Goal: Information Seeking & Learning: Find specific fact

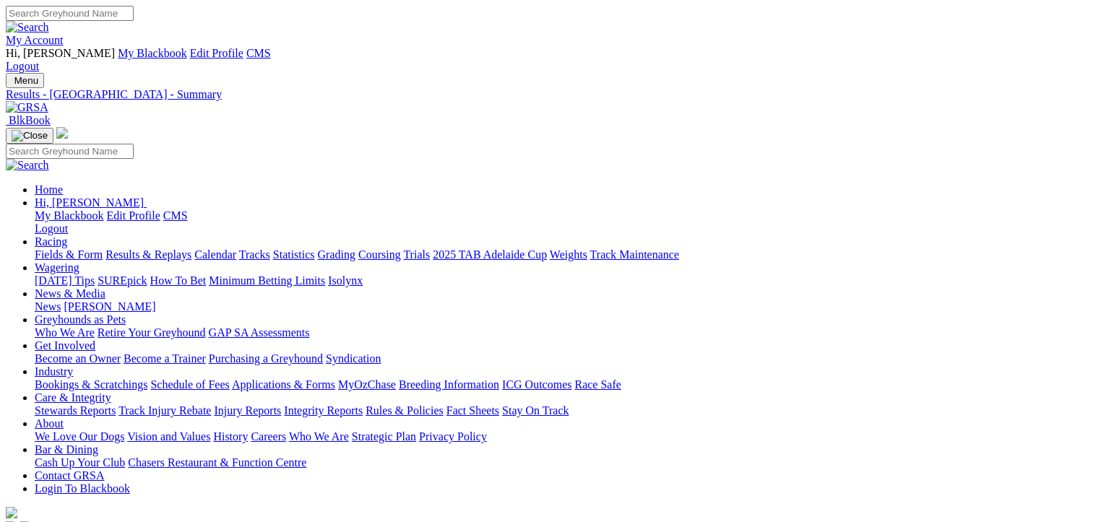
scroll to position [636, 0]
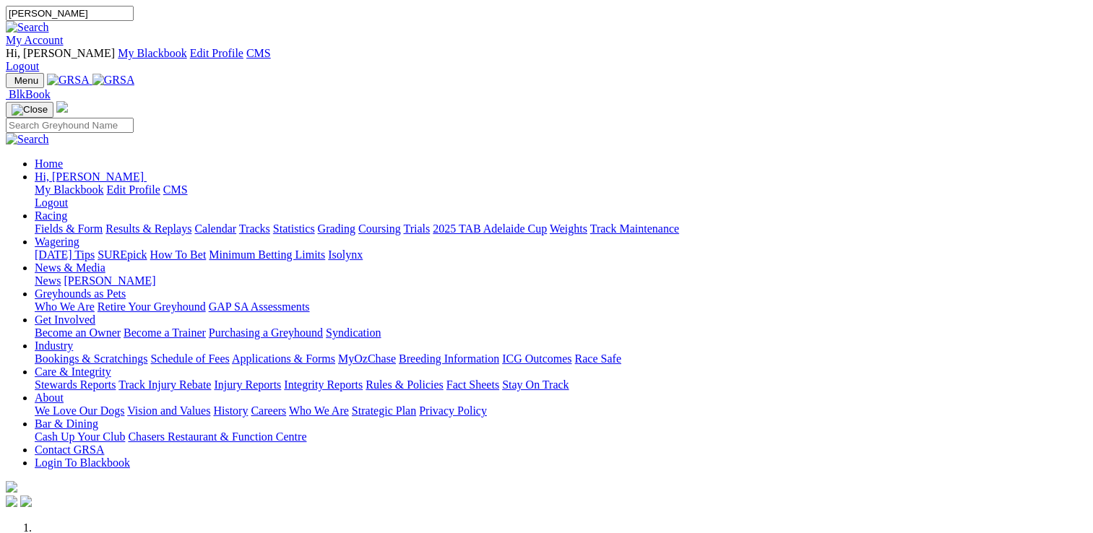
type input "[PERSON_NAME]"
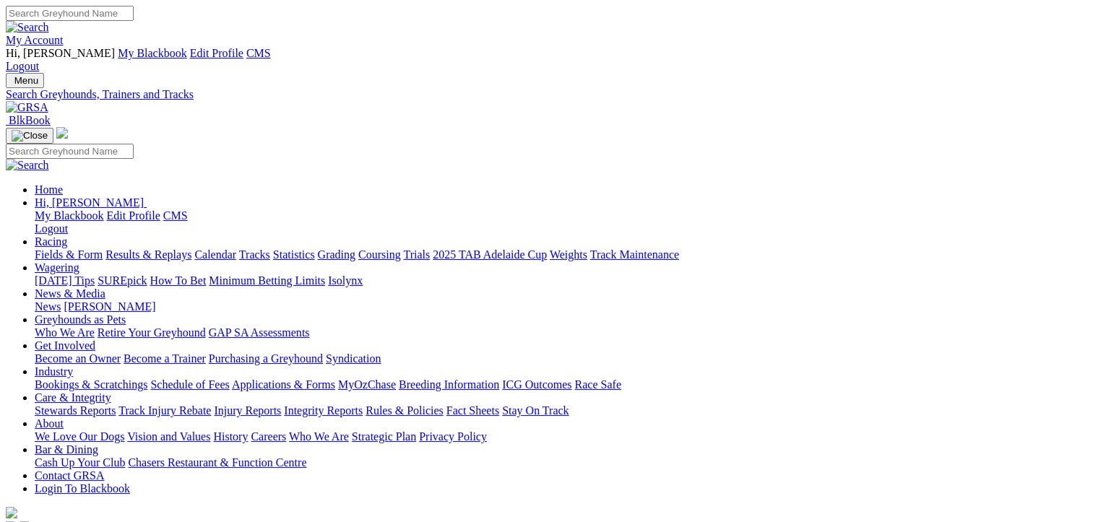
type input "darcy dakota"
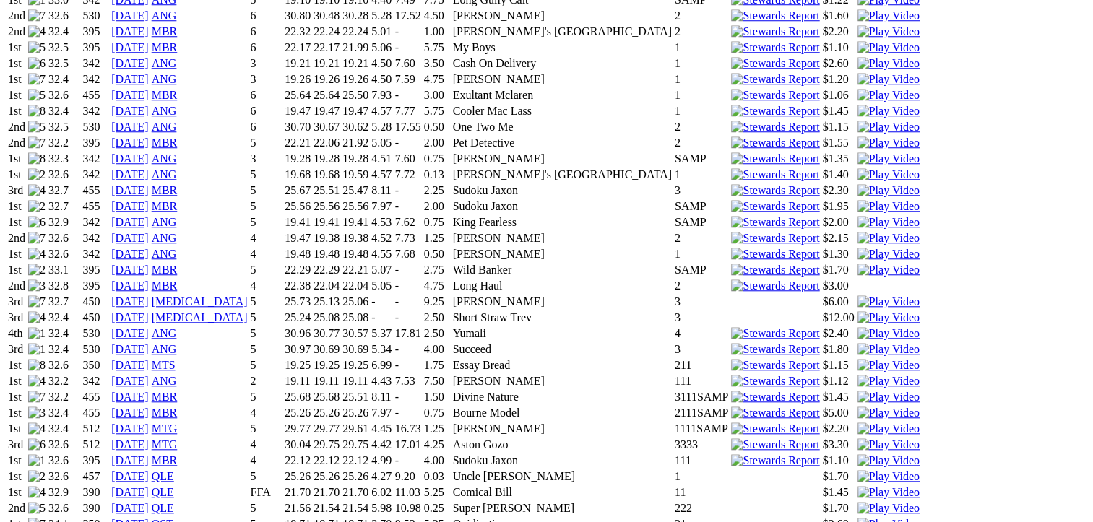
scroll to position [1314, 0]
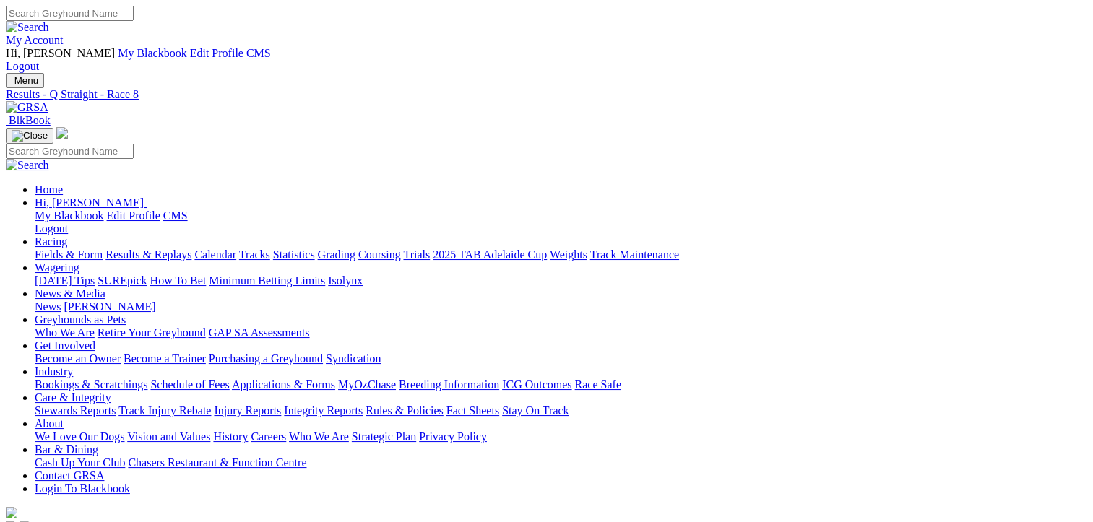
scroll to position [162, 0]
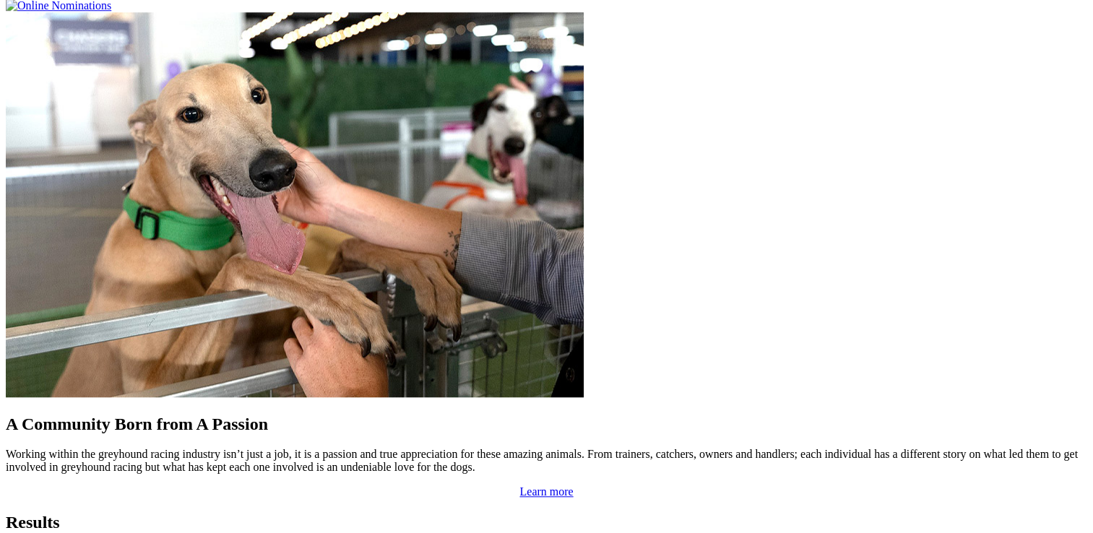
scroll to position [1219, 0]
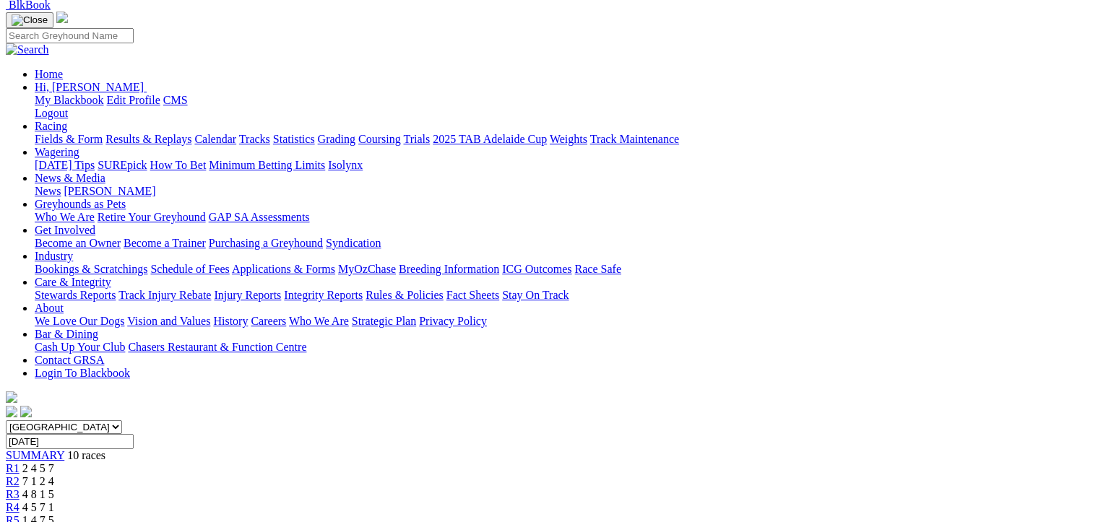
scroll to position [113, 0]
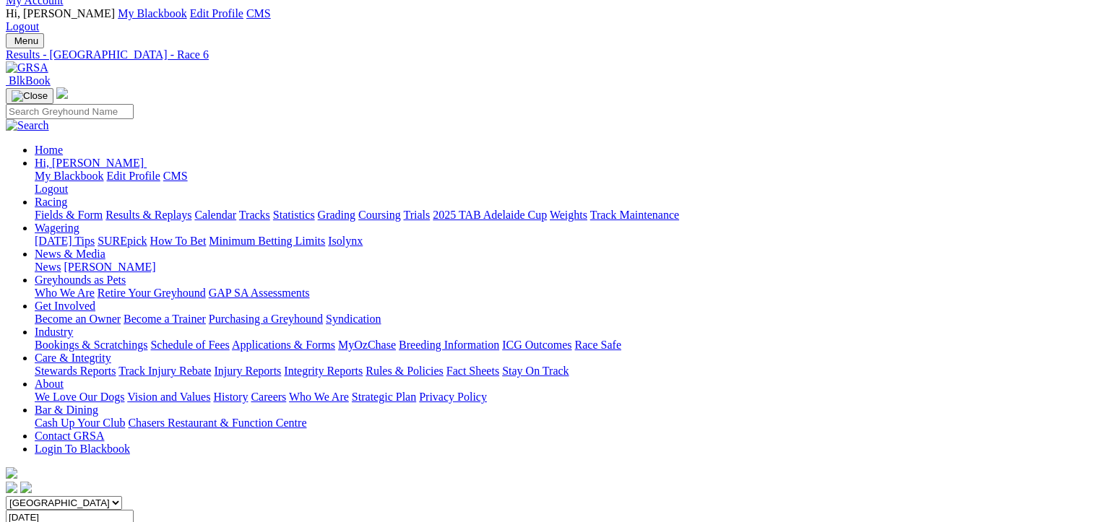
scroll to position [34, 0]
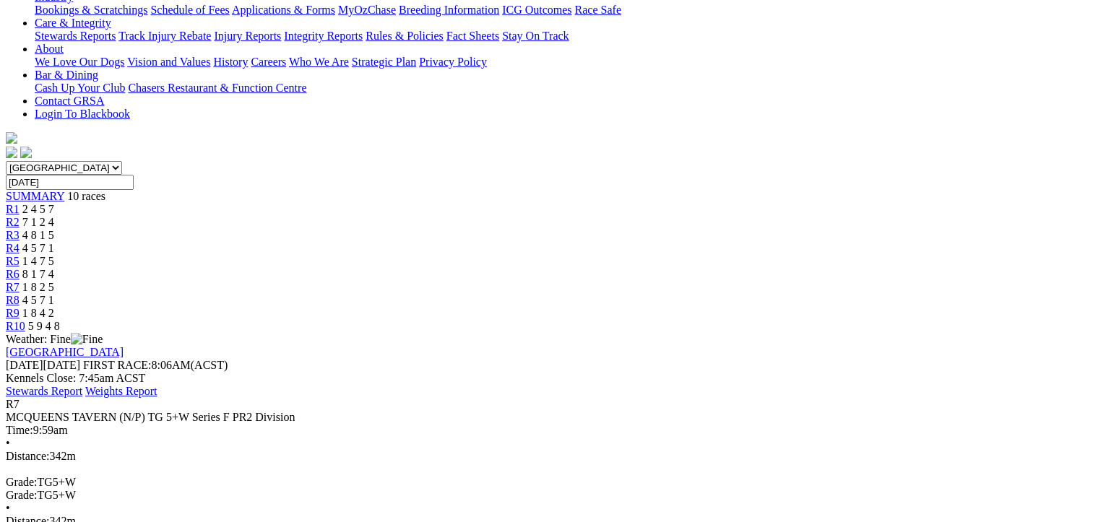
scroll to position [202, 0]
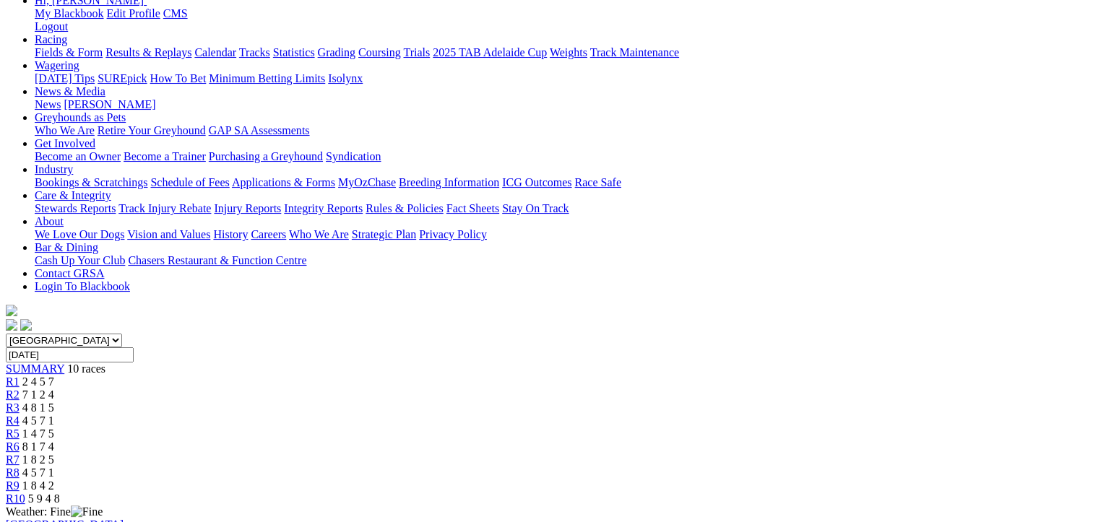
click at [19, 467] on span "R8" at bounding box center [13, 473] width 14 height 12
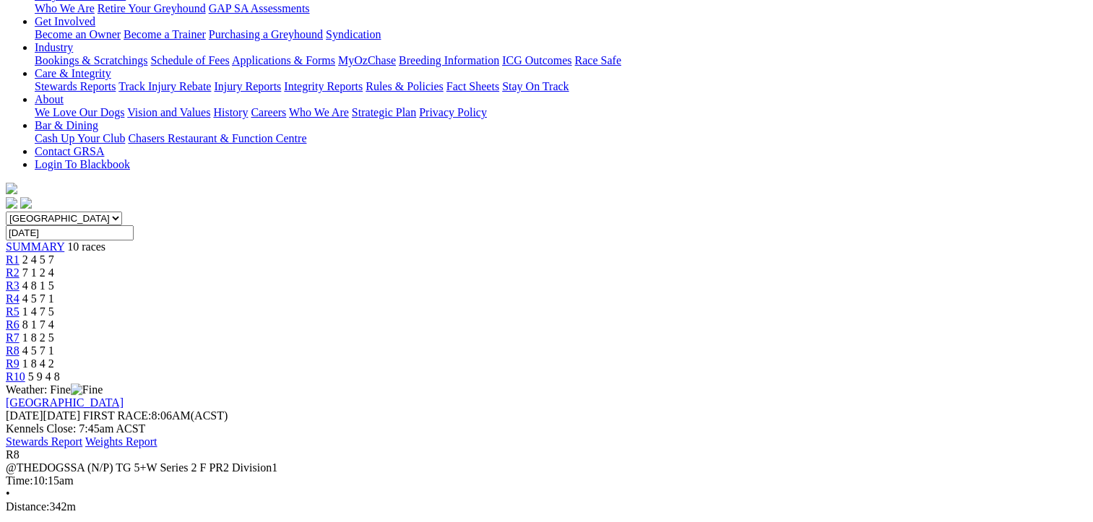
scroll to position [316, 0]
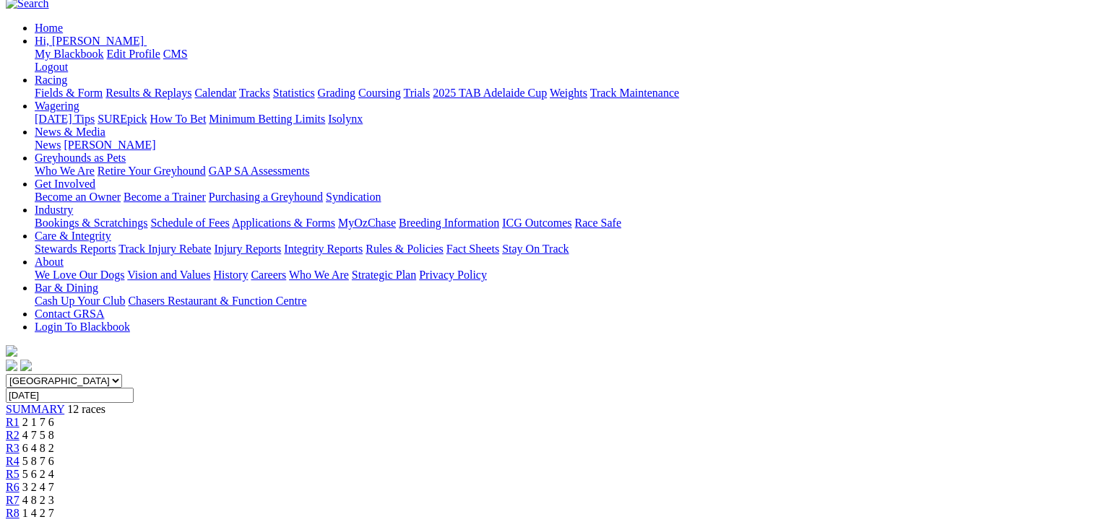
scroll to position [618, 0]
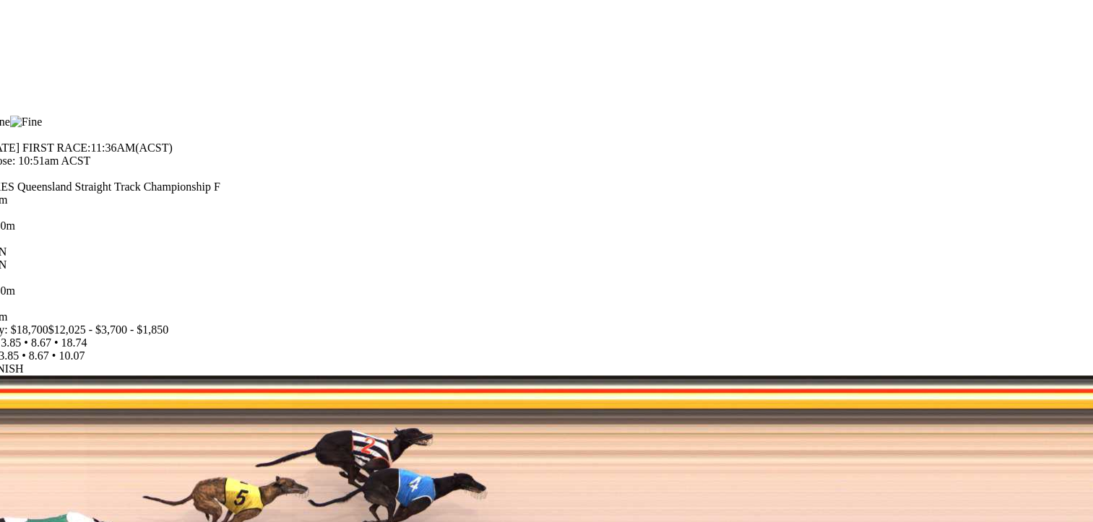
drag, startPoint x: 1090, startPoint y: 183, endPoint x: 1103, endPoint y: 180, distance: 12.8
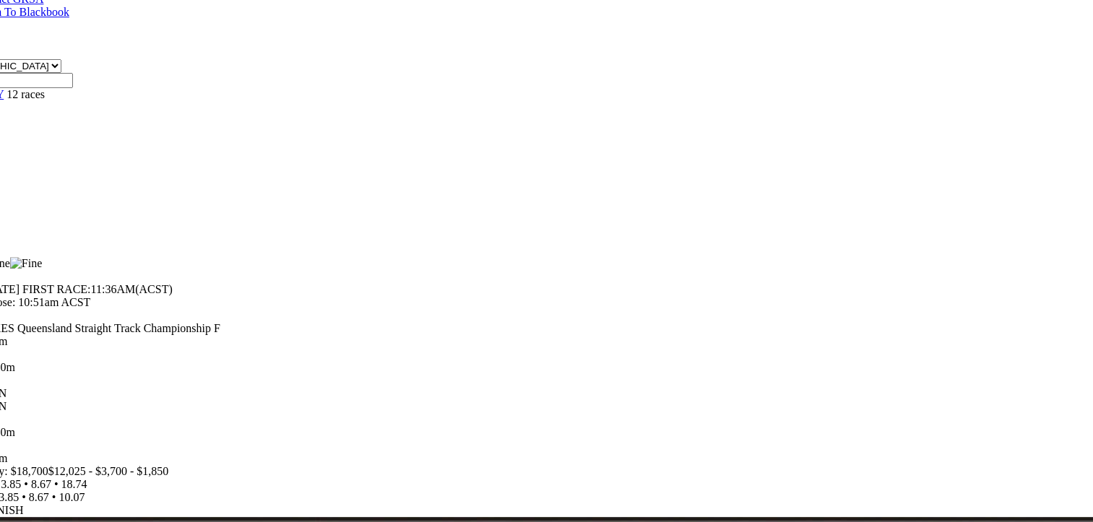
scroll to position [366, 61]
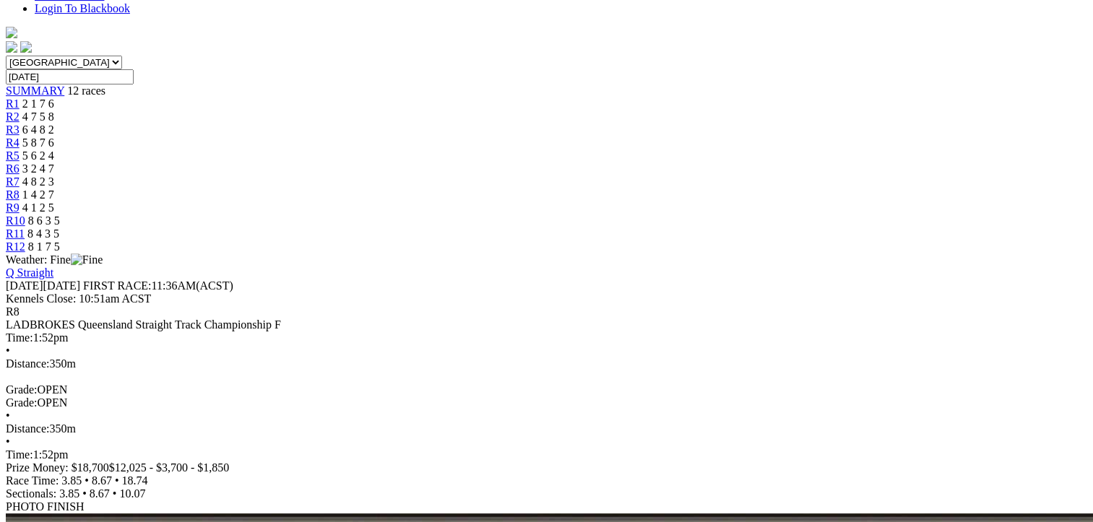
scroll to position [482, 0]
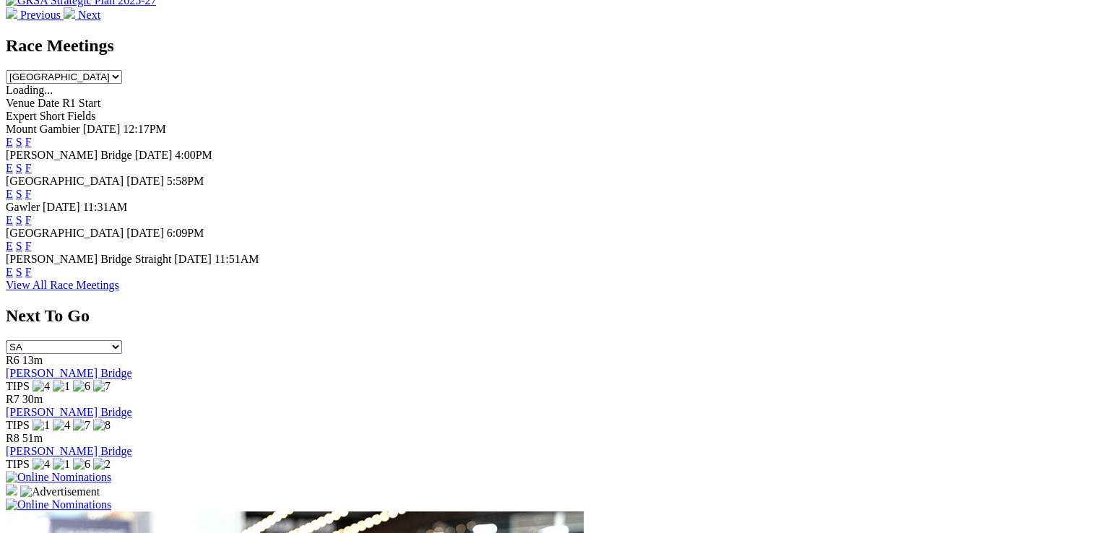
scroll to position [529, 0]
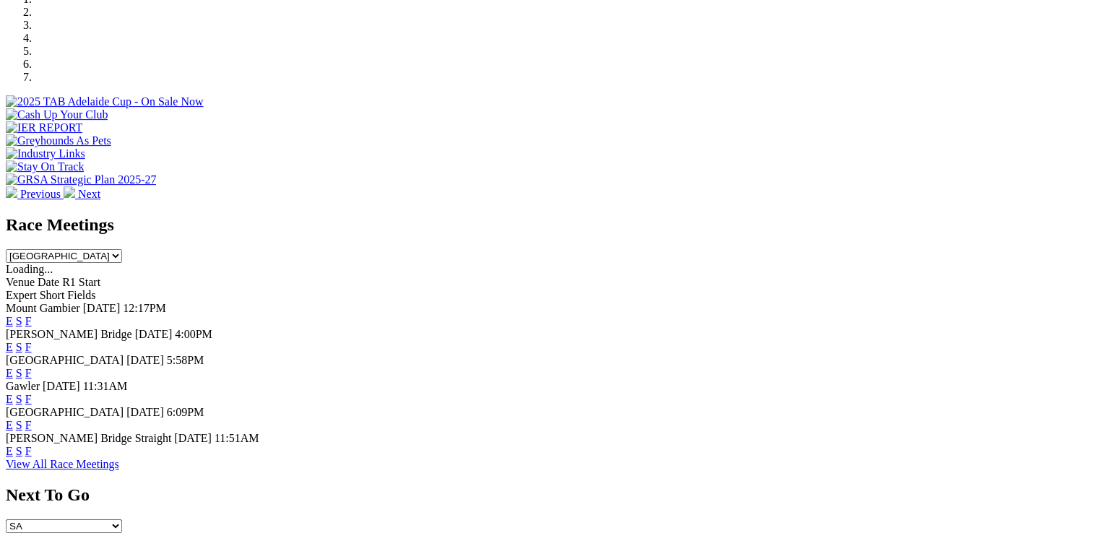
click at [32, 367] on link "F" at bounding box center [28, 373] width 6 height 12
click at [32, 393] on link "F" at bounding box center [28, 399] width 6 height 12
click at [32, 419] on link "F" at bounding box center [28, 425] width 6 height 12
click at [32, 445] on link "F" at bounding box center [28, 451] width 6 height 12
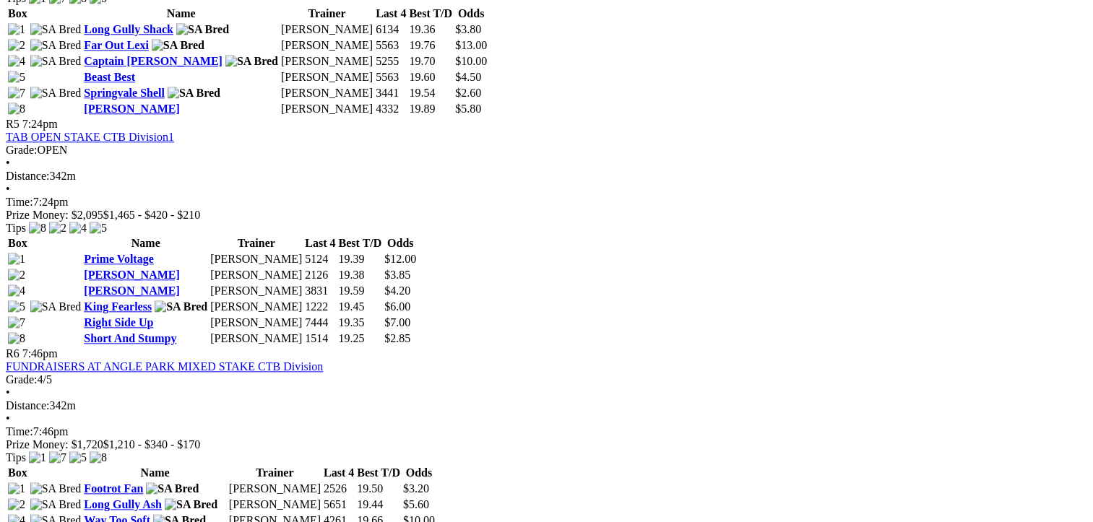
scroll to position [1531, 0]
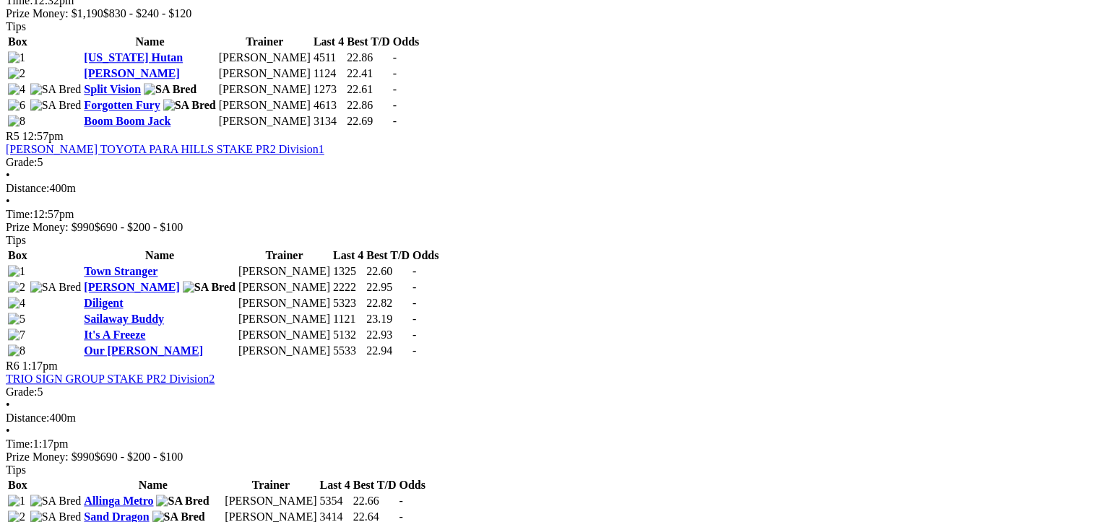
scroll to position [1502, 0]
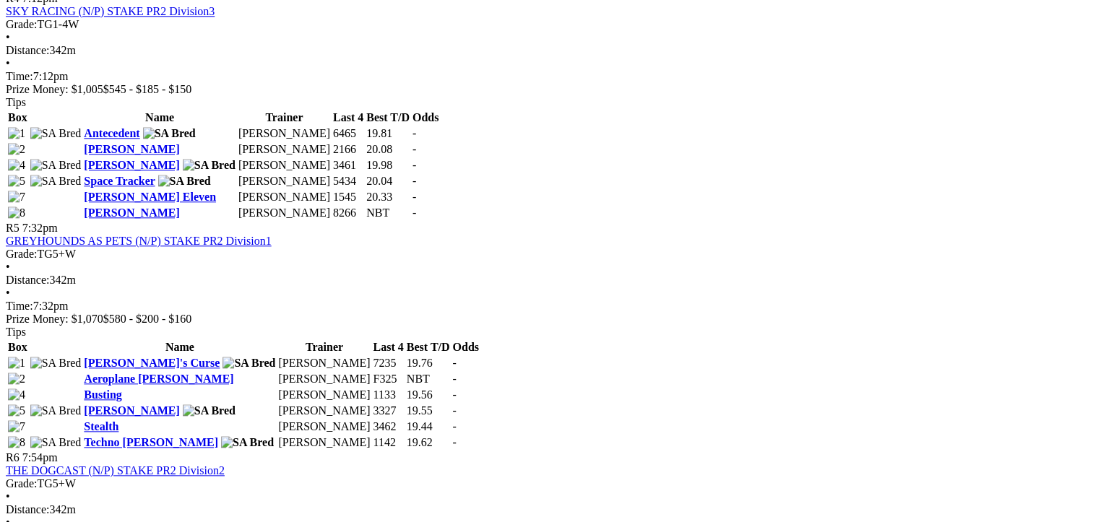
scroll to position [1560, 0]
